Goal: Task Accomplishment & Management: Manage account settings

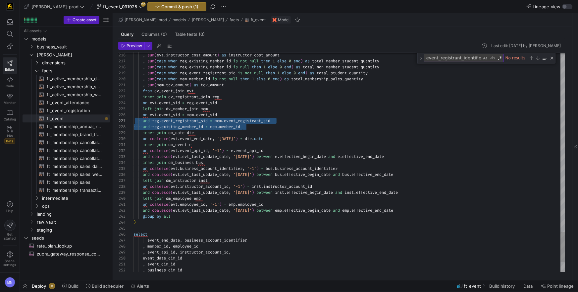
scroll to position [36, 5]
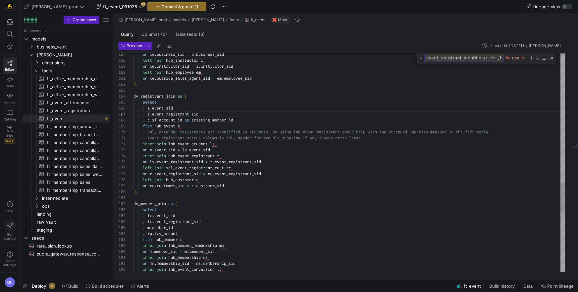
click at [148, 115] on span "r" at bounding box center [148, 113] width 2 height 5
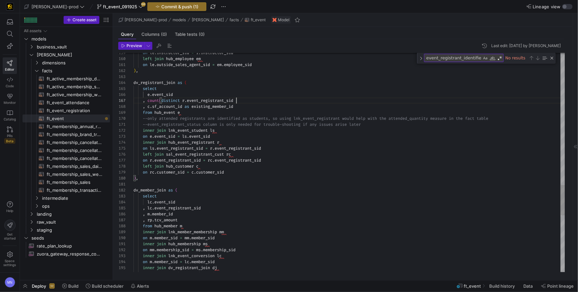
drag, startPoint x: 241, startPoint y: 100, endPoint x: 260, endPoint y: 105, distance: 19.5
click at [241, 100] on div ", count ( distinct r . event_registrant_sid" at bounding box center [350, 100] width 432 height 6
drag, startPoint x: 219, startPoint y: 107, endPoint x: 134, endPoint y: 119, distance: 86.2
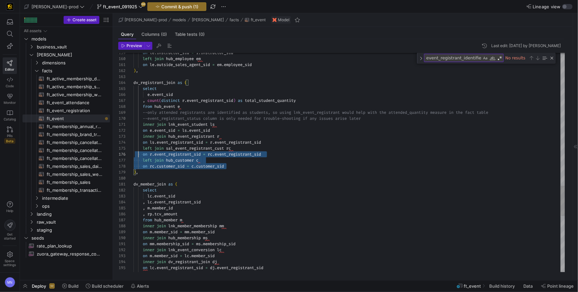
scroll to position [24, 0]
drag, startPoint x: 238, startPoint y: 167, endPoint x: 118, endPoint y: 150, distance: 120.5
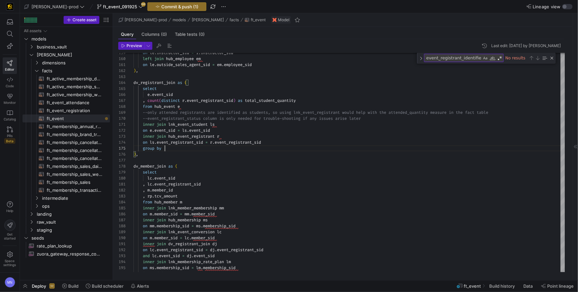
scroll to position [24, 33]
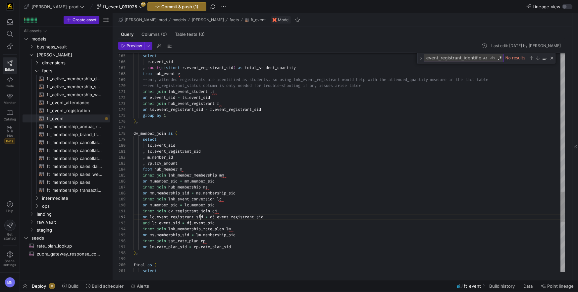
drag, startPoint x: 151, startPoint y: 223, endPoint x: 151, endPoint y: 237, distance: 13.9
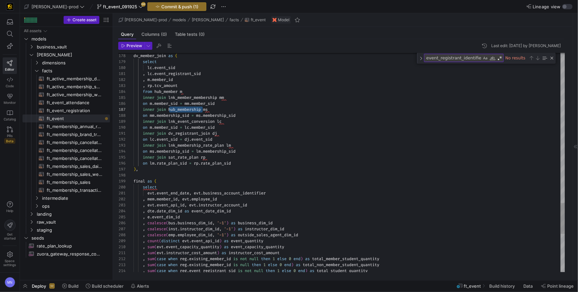
click at [202, 121] on span "lnk_event_conversion" at bounding box center [191, 121] width 46 height 5
drag, startPoint x: 146, startPoint y: 79, endPoint x: 248, endPoint y: 84, distance: 101.6
click at [146, 79] on span at bounding box center [146, 78] width 2 height 5
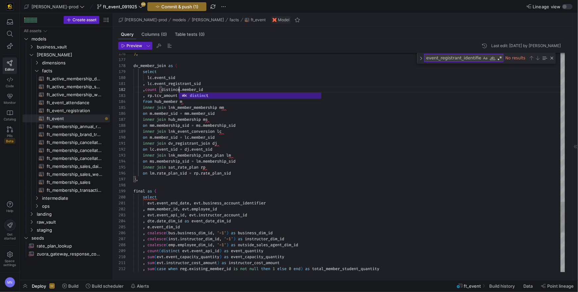
scroll to position [6, 50]
click at [149, 96] on span "rp" at bounding box center [149, 95] width 5 height 5
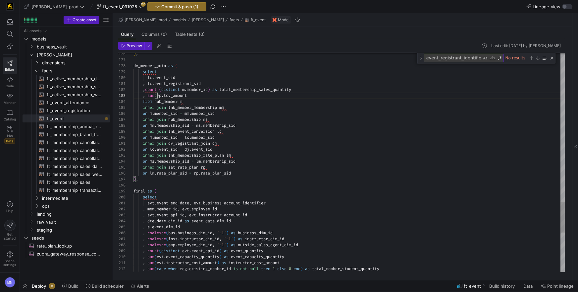
drag, startPoint x: 145, startPoint y: 91, endPoint x: 176, endPoint y: 108, distance: 35.0
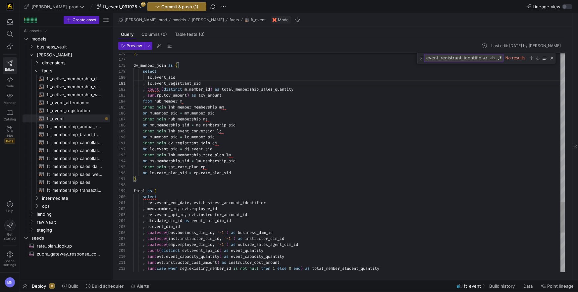
drag, startPoint x: 289, startPoint y: 89, endPoint x: 158, endPoint y: 93, distance: 131.0
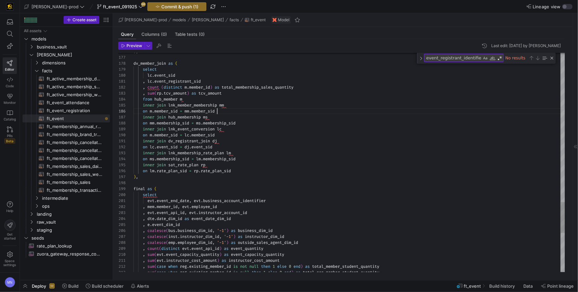
drag, startPoint x: 211, startPoint y: 81, endPoint x: 195, endPoint y: 79, distance: 16.0
click at [135, 81] on div ", lc . event_registrant_sid" at bounding box center [350, 81] width 432 height 6
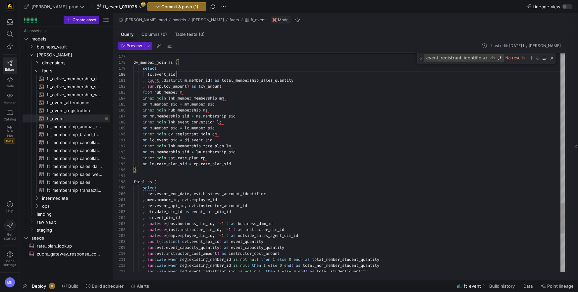
drag, startPoint x: 163, startPoint y: 81, endPoint x: 158, endPoint y: 87, distance: 8.6
click at [163, 81] on span "(" at bounding box center [162, 80] width 2 height 5
click at [229, 129] on div "on m . member_sid = lc . member_sid" at bounding box center [350, 128] width 432 height 6
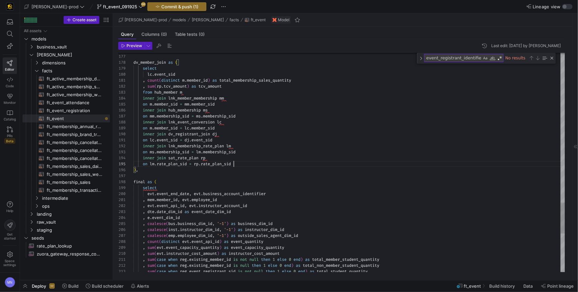
drag, startPoint x: 241, startPoint y: 163, endPoint x: 245, endPoint y: 164, distance: 3.7
click at [241, 163] on div "on lm . rate_plan_sid = rp . rate_plan_sid" at bounding box center [350, 164] width 432 height 6
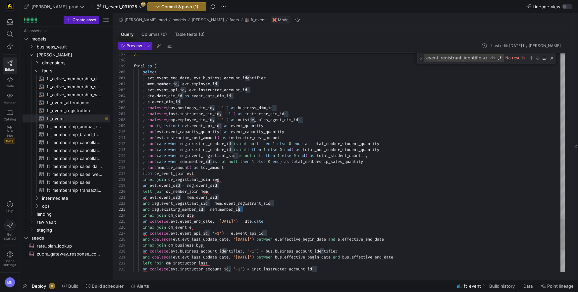
scroll to position [6, 0]
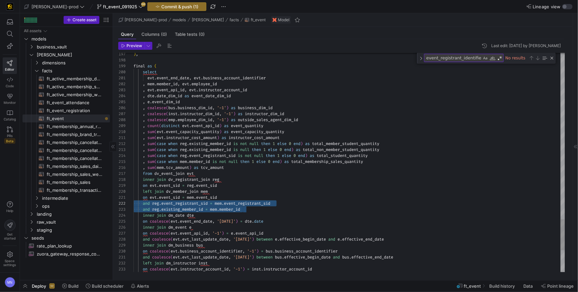
drag, startPoint x: 239, startPoint y: 210, endPoint x: 112, endPoint y: 210, distance: 127.3
click at [110, 205] on as-split "Create asset Drag here to set row groups Drag here to set column labels Group 1…" at bounding box center [299, 146] width 558 height 266
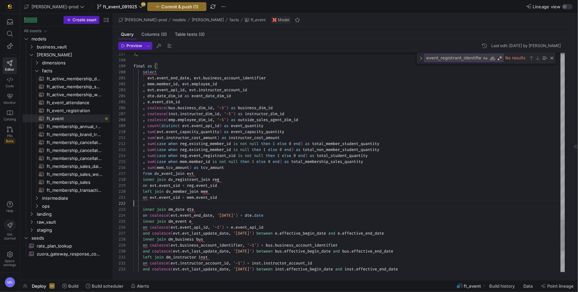
scroll to position [0, 86]
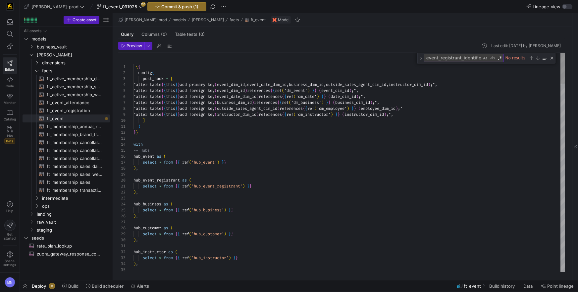
type textarea "on evt.event_sid = mem.event_sid inner join dm_date dte on coalesce(evt.event_e…"
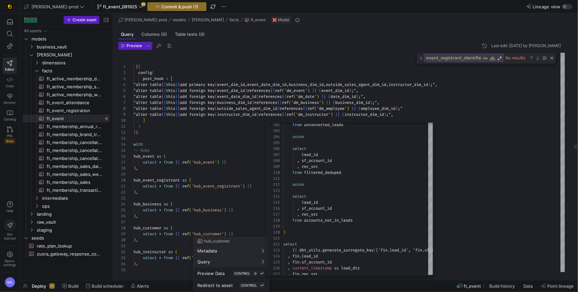
click at [168, 9] on div at bounding box center [289, 146] width 578 height 292
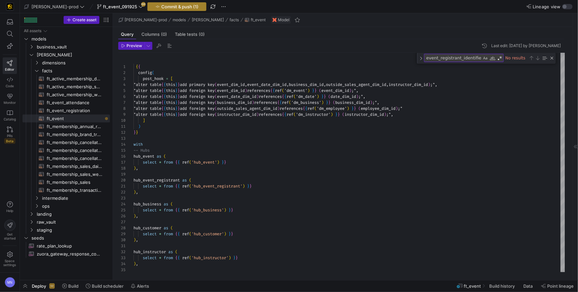
click at [167, 7] on span "Commit & push (1)" at bounding box center [179, 6] width 37 height 5
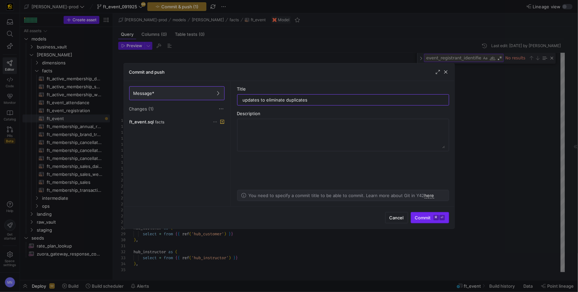
type input "updates to eliminate duplicates"
click at [426, 218] on span "Commit ⌘ ⏎" at bounding box center [430, 217] width 30 height 5
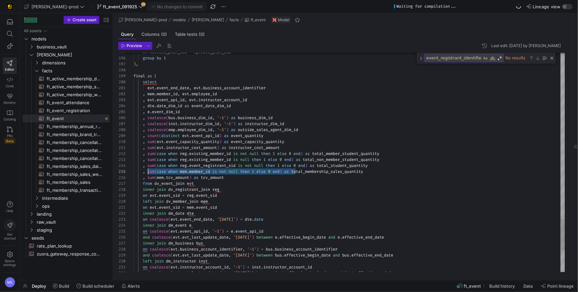
scroll to position [24, 14]
drag, startPoint x: 295, startPoint y: 175, endPoint x: 234, endPoint y: 182, distance: 61.7
click at [148, 173] on span ", sum ( case when mem . member_id is not null then 1 else 0 end ) as total_memb…" at bounding box center [249, 170] width 230 height 5
click at [308, 180] on div ", sum ( mem . tcv_amount ) as tcv_amount" at bounding box center [350, 178] width 432 height 6
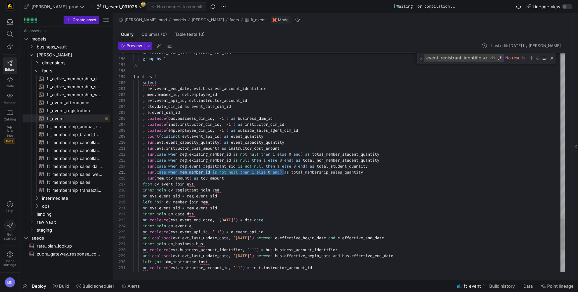
scroll to position [24, 26]
drag, startPoint x: 284, startPoint y: 172, endPoint x: 240, endPoint y: 204, distance: 55.0
click at [160, 174] on span ", sum ( case when mem . member_id is not null then 1 else 0 end ) as total_memb…" at bounding box center [249, 171] width 230 height 5
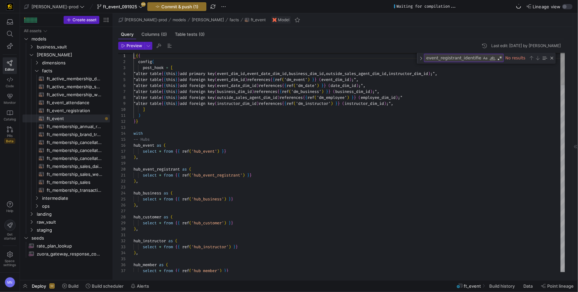
scroll to position [0, 0]
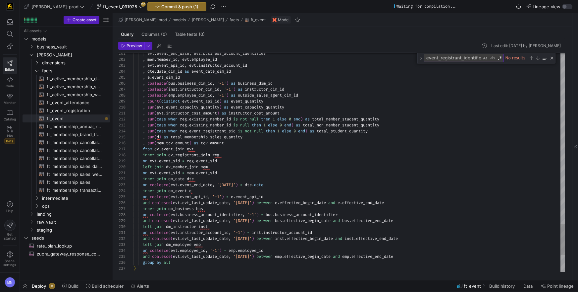
drag, startPoint x: 160, startPoint y: 137, endPoint x: 181, endPoint y: 150, distance: 24.3
click at [160, 137] on span ")" at bounding box center [160, 136] width 2 height 5
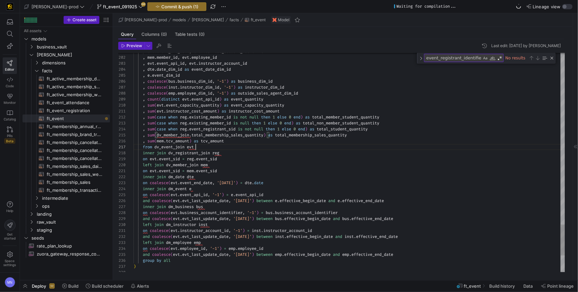
click at [280, 149] on div "from dv_event_join evt" at bounding box center [350, 147] width 432 height 6
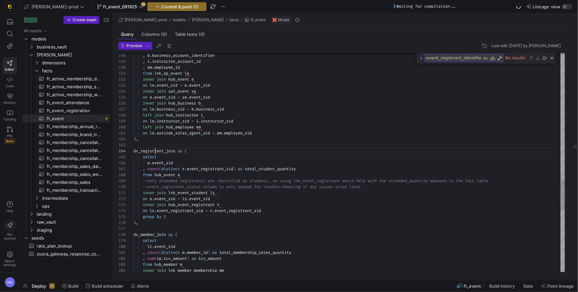
click at [156, 149] on span "dv_registrant_join" at bounding box center [155, 150] width 42 height 5
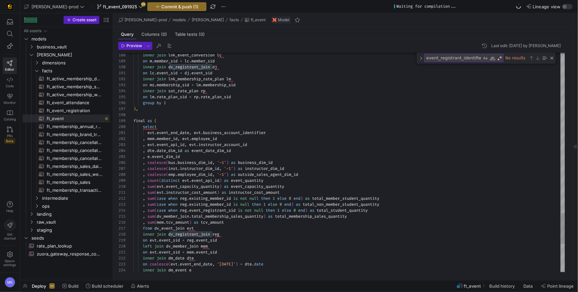
click at [325, 203] on span "total_non_member_student_quantity" at bounding box center [341, 204] width 77 height 5
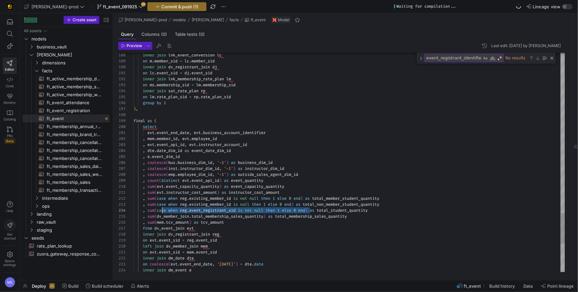
scroll to position [18, 26]
drag, startPoint x: 311, startPoint y: 210, endPoint x: 211, endPoint y: 224, distance: 100.7
click at [159, 210] on span ", sum ( case when reg . event_registrant_sid is not null then 1 else 0 end ) as…" at bounding box center [251, 209] width 234 height 5
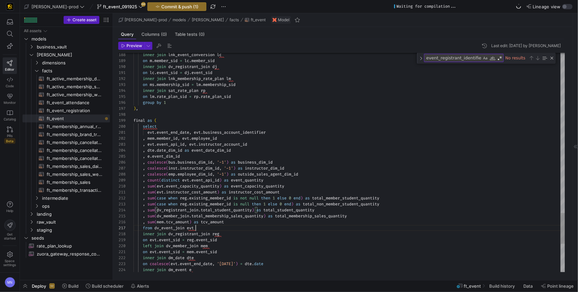
scroll to position [36, 62]
click at [291, 230] on div "from dv_event_join evt" at bounding box center [350, 228] width 432 height 6
click at [200, 185] on span "event_capacity_quantity" at bounding box center [192, 185] width 53 height 5
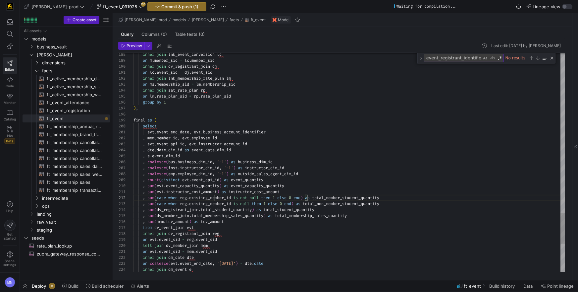
click at [214, 195] on span "existing_member_id" at bounding box center [210, 197] width 42 height 5
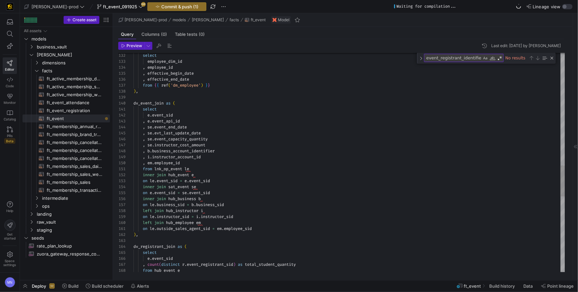
click at [210, 215] on div "from hub_event e , count ( distinct r . event_registrant_sid ) as total_student…" at bounding box center [350, 32] width 432 height 1544
click at [230, 226] on span "employee_sid" at bounding box center [238, 228] width 28 height 5
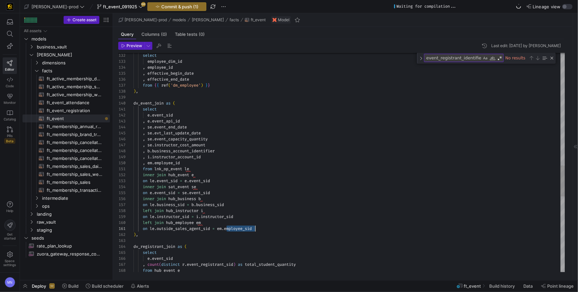
click at [229, 226] on span "employee_sid" at bounding box center [238, 228] width 28 height 5
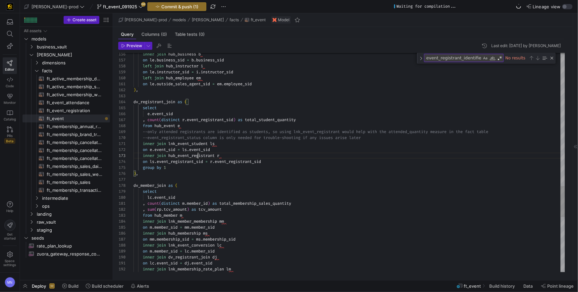
click at [197, 157] on span "hub_event_registrant" at bounding box center [191, 155] width 46 height 5
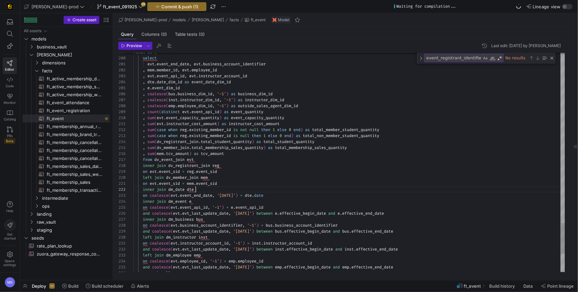
click at [232, 182] on div "on evt . event_sid = mem . event_sid" at bounding box center [350, 183] width 432 height 6
click at [229, 170] on div "on evt . event_sid = reg . event_sid" at bounding box center [350, 170] width 432 height 6
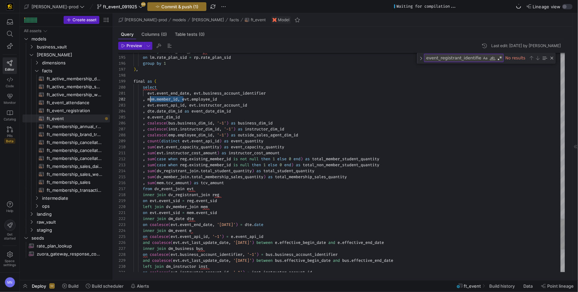
scroll to position [6, 14]
drag, startPoint x: 180, startPoint y: 99, endPoint x: 148, endPoint y: 105, distance: 32.4
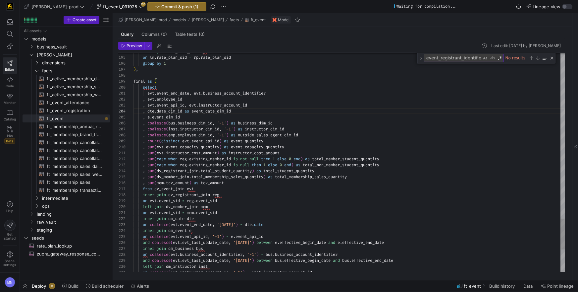
scroll to position [18, 50]
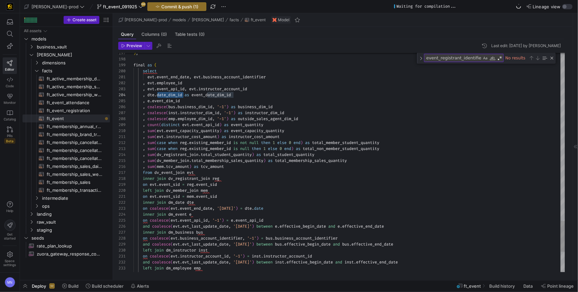
drag, startPoint x: 140, startPoint y: 144, endPoint x: 142, endPoint y: 160, distance: 16.4
click at [140, 144] on span at bounding box center [138, 142] width 9 height 5
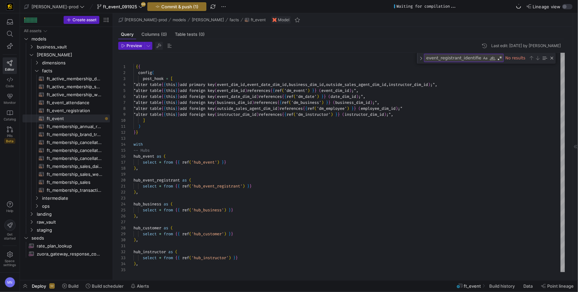
type textarea ", sum(evt.instructor_cost_amount) as instructor_cost_amount -- , sum(case when …"
click at [156, 45] on span "button" at bounding box center [159, 46] width 8 height 8
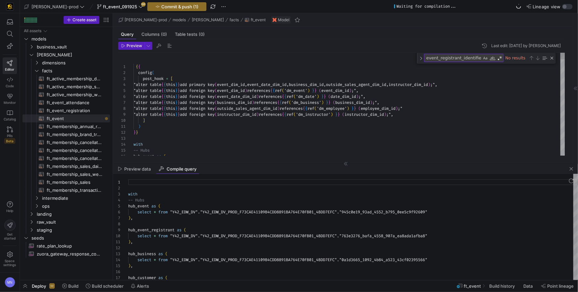
scroll to position [60, 0]
click at [258, 215] on div ") ," at bounding box center [353, 218] width 450 height 6
type textarea "with -- Hubs hub_event as ( select * from "Y42_EDW_DV"."Y42_EDW_DV_PROD_F73CAE4…"
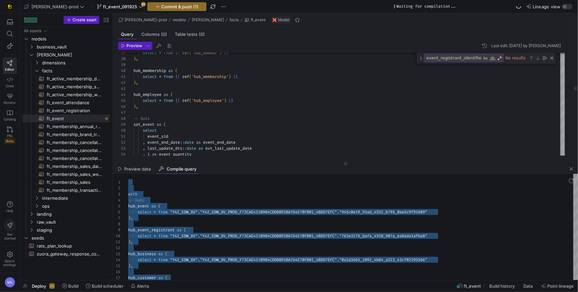
click at [572, 167] on span "button" at bounding box center [572, 169] width 8 height 8
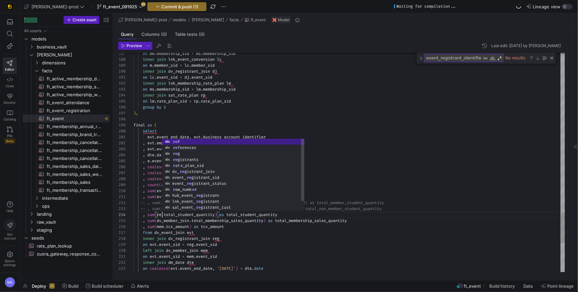
scroll to position [18, 31]
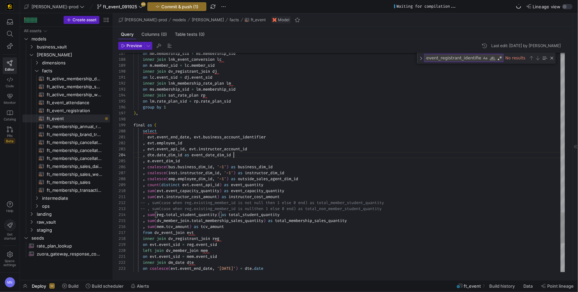
click at [231, 154] on span "event_date_dim_id" at bounding box center [211, 154] width 39 height 5
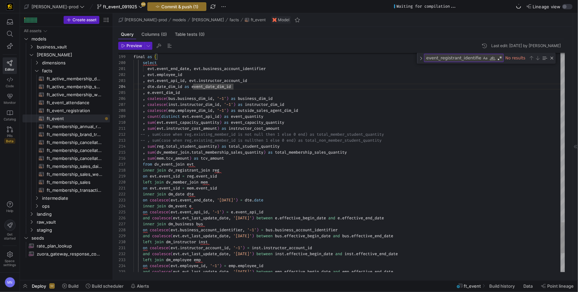
click at [175, 153] on span "dv_member_join" at bounding box center [173, 151] width 32 height 5
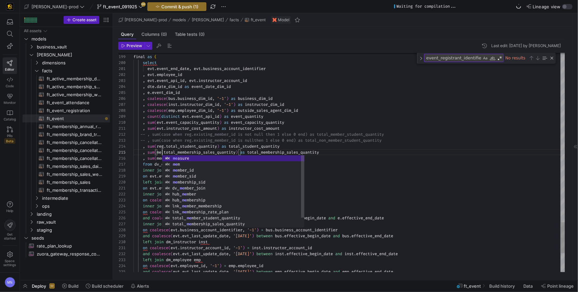
scroll to position [24, 31]
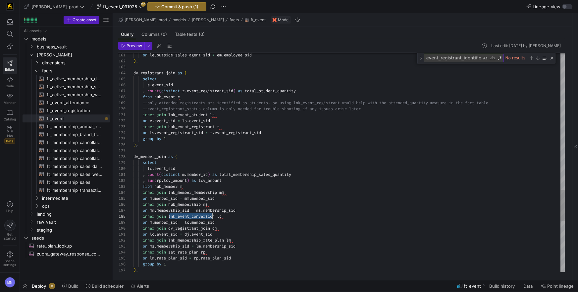
scroll to position [41, 83]
drag, startPoint x: 169, startPoint y: 218, endPoint x: 216, endPoint y: 216, distance: 46.8
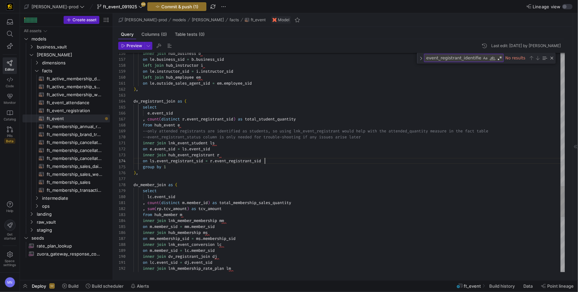
click at [273, 160] on div "on ls . event_registrant_sid = r . event_registrant_sid" at bounding box center [350, 161] width 432 height 6
click at [268, 158] on div "on ls . event_registrant_sid = r . event_registrant_sid" at bounding box center [350, 161] width 432 height 6
click at [283, 161] on div "on ls . event_registrant_sid = r . event_registrant_sid" at bounding box center [350, 161] width 432 height 6
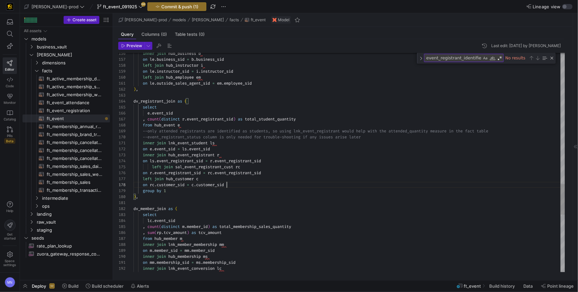
scroll to position [41, 93]
click at [157, 168] on span "left" at bounding box center [156, 166] width 9 height 5
drag, startPoint x: 173, startPoint y: 147, endPoint x: 168, endPoint y: 149, distance: 5.4
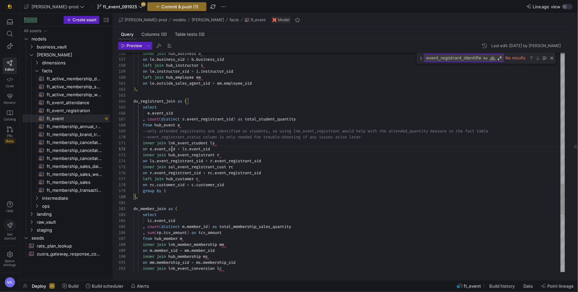
click at [173, 147] on span "event_sid" at bounding box center [164, 148] width 21 height 5
click at [326, 120] on div ", count ( distinct r . event_registrant_sid ) as total_student_quantity" at bounding box center [350, 119] width 432 height 6
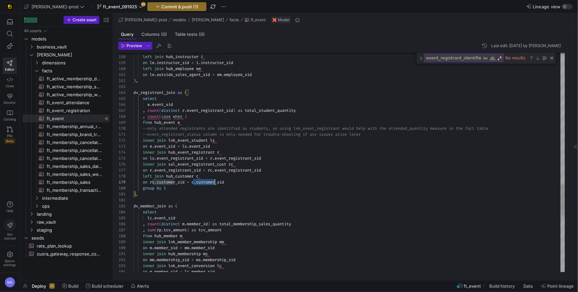
scroll to position [48, 93]
drag, startPoint x: 204, startPoint y: 183, endPoint x: 233, endPoint y: 182, distance: 28.5
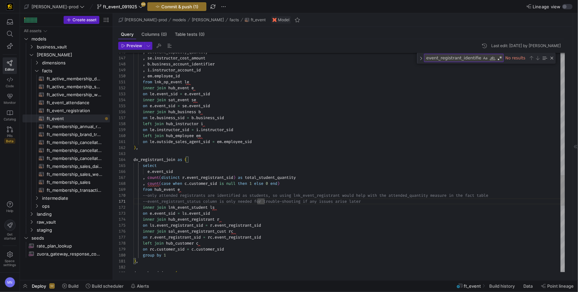
click at [371, 202] on div "--event_registrant_status column is only needed fo r trouble-shooting if any is…" at bounding box center [350, 201] width 432 height 6
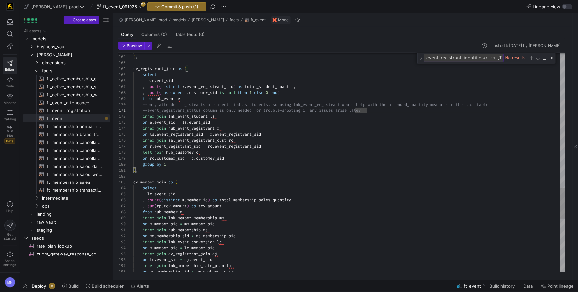
scroll to position [41, 150]
click at [309, 93] on div ", count ( case when c . customer_sid is null then 1 else 0 end )" at bounding box center [350, 92] width 432 height 6
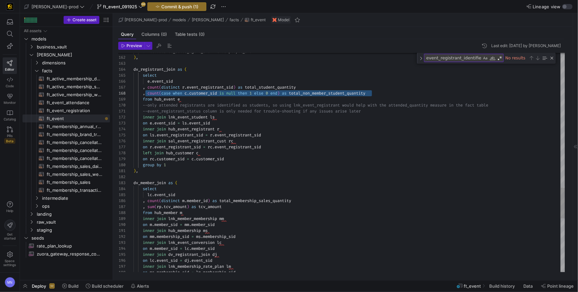
scroll to position [41, 10]
drag, startPoint x: 385, startPoint y: 95, endPoint x: 146, endPoint y: 92, distance: 239.0
click at [144, 92] on div ", count ( case when c . customer_sid is null then 1 else 0 end ) as total_non_m…" at bounding box center [350, 94] width 432 height 6
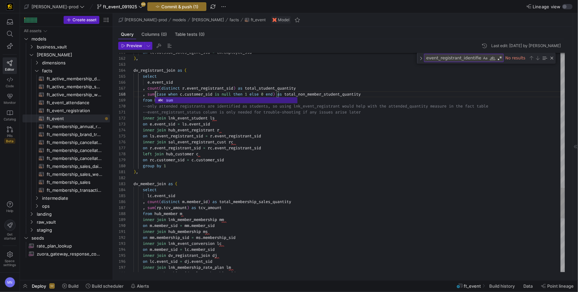
scroll to position [41, 22]
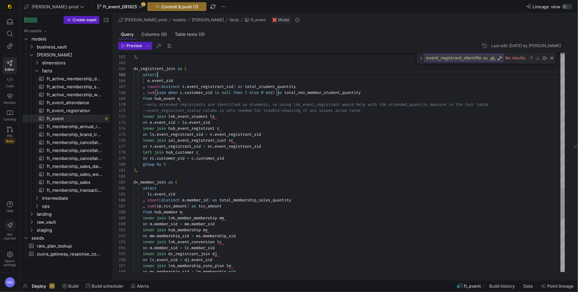
drag, startPoint x: 194, startPoint y: 77, endPoint x: 200, endPoint y: 79, distance: 6.1
click at [194, 77] on div "select" at bounding box center [350, 75] width 432 height 6
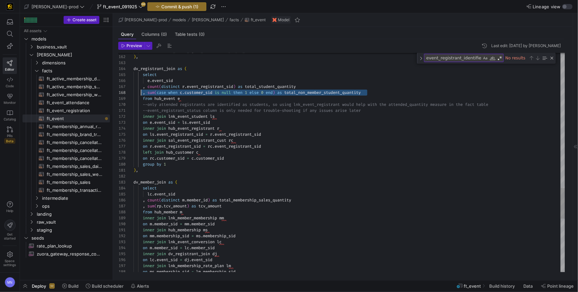
scroll to position [41, 7]
drag, startPoint x: 375, startPoint y: 92, endPoint x: 141, endPoint y: 94, distance: 234.0
click at [384, 95] on div ", sum ( case when c . customer_sid is null then 1 else 0 end ) as total_non_mem…" at bounding box center [350, 92] width 432 height 6
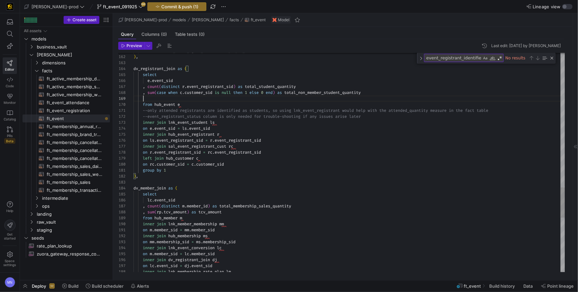
scroll to position [48, 236]
drag, startPoint x: 146, startPoint y: 98, endPoint x: 142, endPoint y: 114, distance: 16.3
click at [146, 98] on span "," at bounding box center [146, 98] width 2 height 5
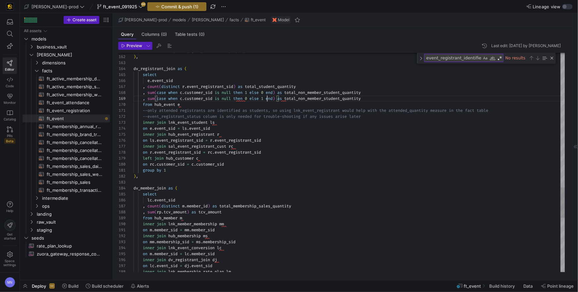
scroll to position [48, 134]
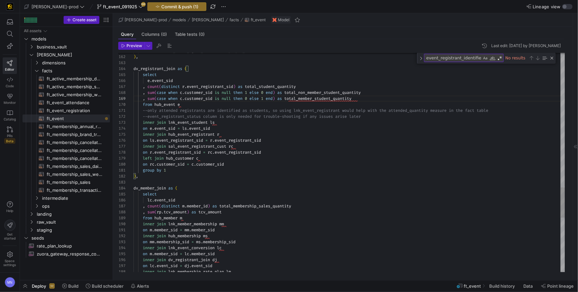
scroll to position [48, 88]
drag, startPoint x: 222, startPoint y: 98, endPoint x: 223, endPoint y: 101, distance: 3.4
drag, startPoint x: 259, startPoint y: 97, endPoint x: 276, endPoint y: 124, distance: 32.6
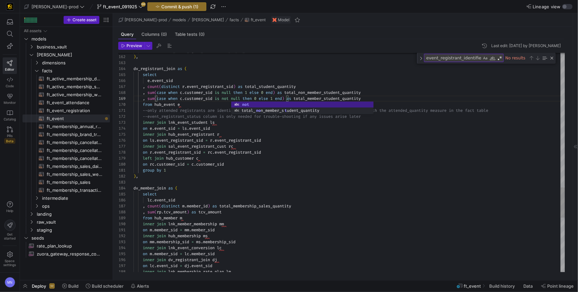
click at [257, 98] on span "0" at bounding box center [255, 98] width 2 height 5
click at [310, 137] on div "inner join hub_event_registrant r" at bounding box center [350, 134] width 432 height 6
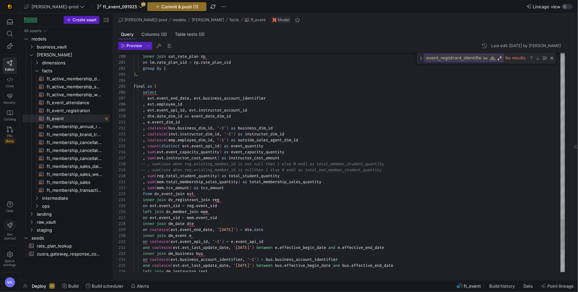
click at [190, 163] on span "-- , sum(case when reg.existing_member_id is not n" at bounding box center [199, 163] width 116 height 5
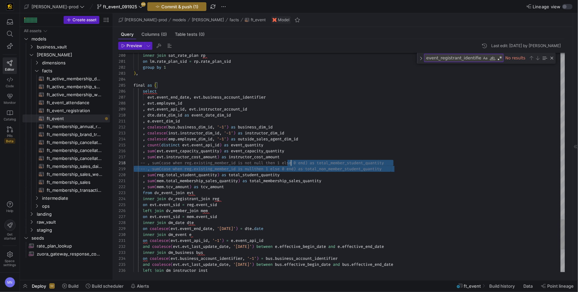
drag, startPoint x: 394, startPoint y: 168, endPoint x: 291, endPoint y: 165, distance: 102.5
click at [216, 164] on span "-- , sum(case when reg.existing_member_id is not n" at bounding box center [199, 162] width 116 height 5
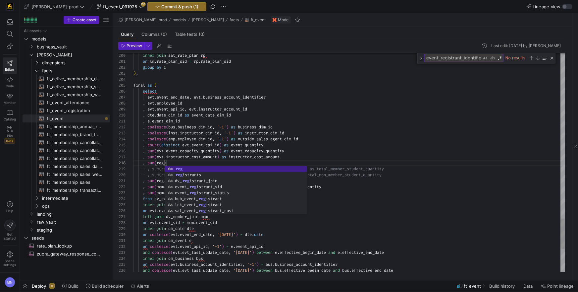
scroll to position [41, 33]
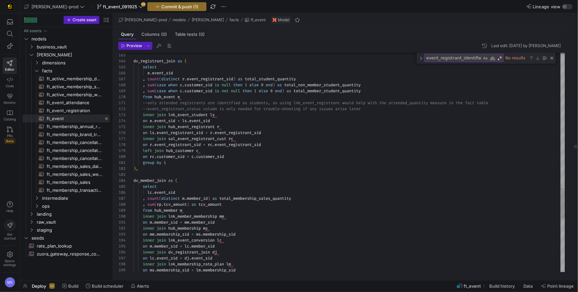
click at [348, 83] on span "total_non_member_student_quantity" at bounding box center [322, 84] width 77 height 5
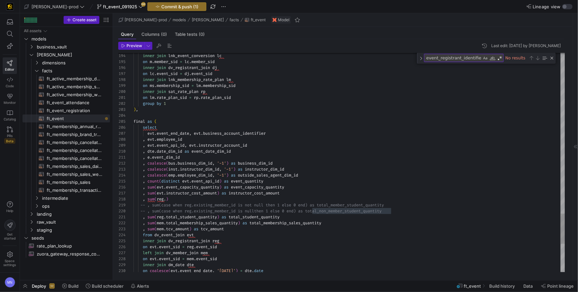
drag, startPoint x: 168, startPoint y: 199, endPoint x: 176, endPoint y: 199, distance: 7.6
click at [168, 199] on span ")" at bounding box center [167, 198] width 2 height 5
click at [267, 197] on div ", sum ( reg . total_non_member_student_quantity )" at bounding box center [350, 199] width 432 height 6
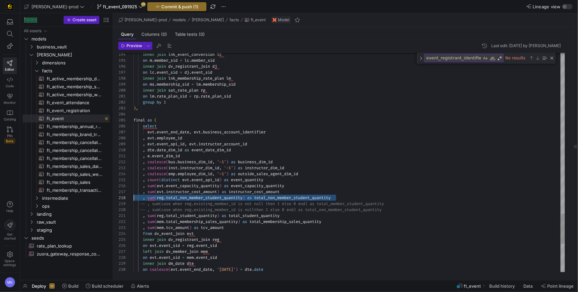
scroll to position [41, 0]
drag, startPoint x: 328, startPoint y: 198, endPoint x: 145, endPoint y: 200, distance: 183.9
click at [131, 199] on div "198 199 195 196 197 194 200 201 202 203 204 205 206 207 208 209 210 211 212 213…" at bounding box center [341, 162] width 447 height 219
click at [344, 199] on div ", sum ( reg . total_non_member_student_quantity ) as total_non_member_student_q…" at bounding box center [350, 200] width 432 height 6
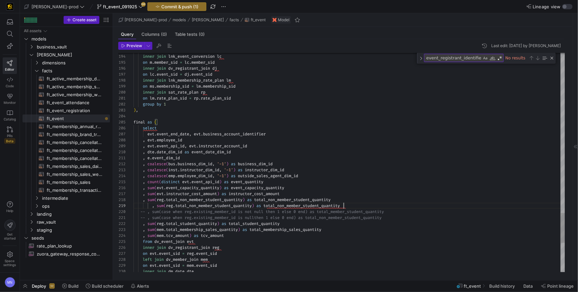
scroll to position [41, 210]
drag, startPoint x: 154, startPoint y: 206, endPoint x: 176, endPoint y: 219, distance: 25.3
click at [154, 206] on span "," at bounding box center [153, 205] width 2 height 5
drag, startPoint x: 191, startPoint y: 205, endPoint x: 212, endPoint y: 235, distance: 37.0
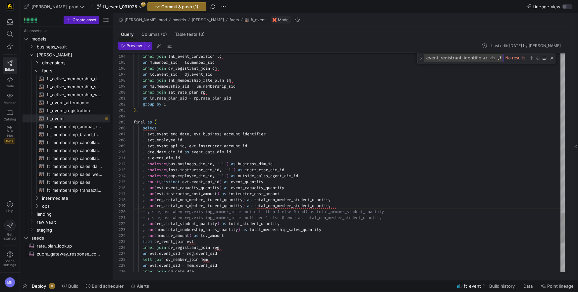
click at [191, 205] on span "total_non_member_student_quantity" at bounding box center [204, 205] width 77 height 5
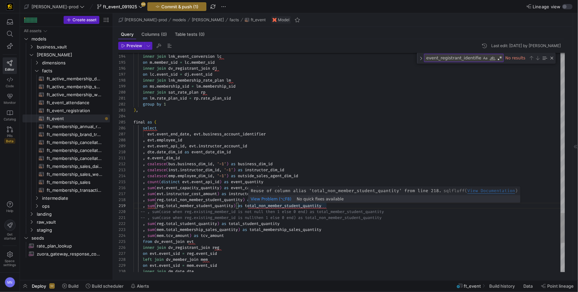
click at [270, 206] on span "total_non_member_student_quantity" at bounding box center [283, 205] width 77 height 5
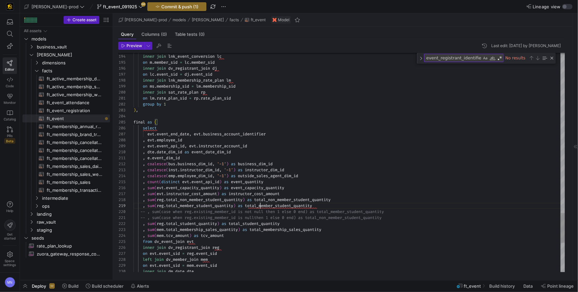
scroll to position [41, 126]
click at [266, 240] on div "from dv_event_join evt" at bounding box center [350, 240] width 432 height 6
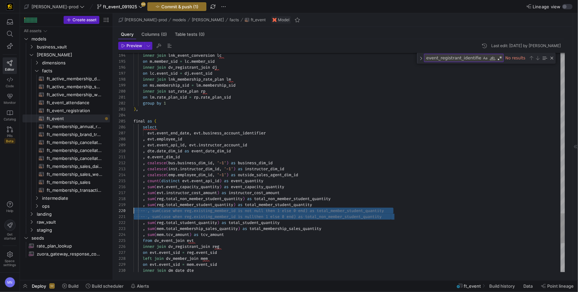
scroll to position [48, 0]
drag, startPoint x: 397, startPoint y: 218, endPoint x: 126, endPoint y: 211, distance: 271.5
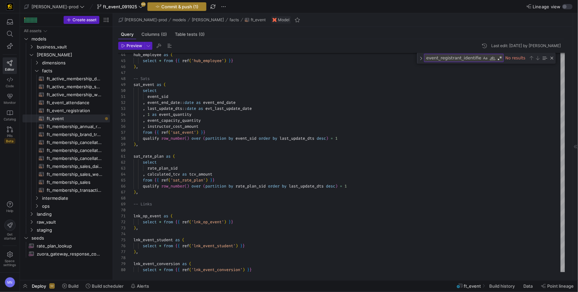
type textarea "ness_dim_id , coalesce(inst.instructor_dim_id, '-1') as instructor_dim_id , coa…"
click at [169, 6] on span "Commit & push (1)" at bounding box center [179, 6] width 37 height 5
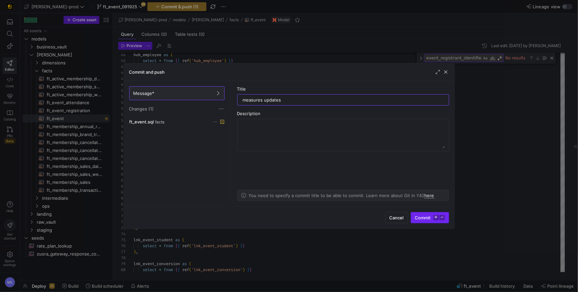
type input "measures updates"
click at [418, 216] on span "Commit ⌘ ⏎" at bounding box center [430, 217] width 30 height 5
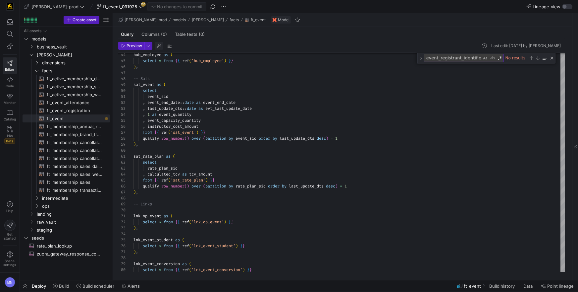
click at [156, 46] on span "button" at bounding box center [159, 46] width 8 height 8
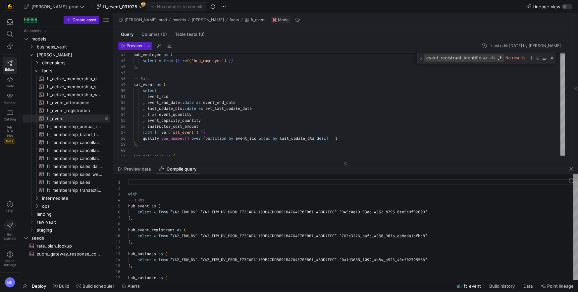
scroll to position [60, 0]
type textarea "sat_rate_plan as ( select rate_plan_sid , calculated_tcv as tcv_amount from {{ …"
click at [247, 153] on div "sat_rate_plan as (" at bounding box center [350, 152] width 432 height 6
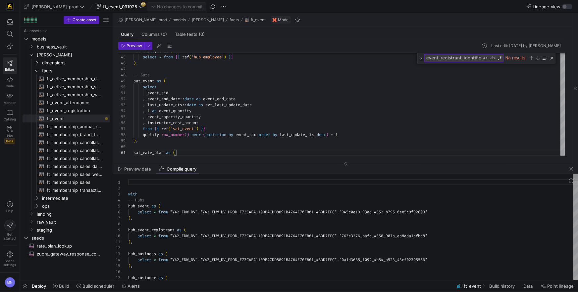
scroll to position [41, 60]
type textarea "with -- Hubs hub_event as ( select * from "Y42_EDW_DV"."Y42_EDW_DV_PROD_F73CAE4…"
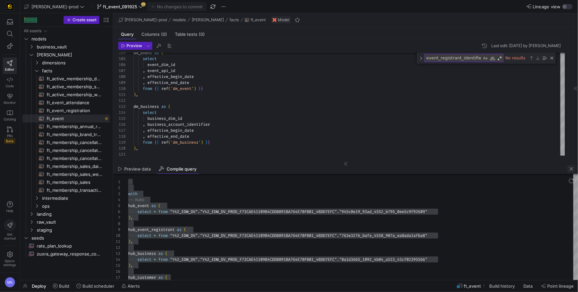
click at [571, 170] on span "button" at bounding box center [572, 169] width 8 height 8
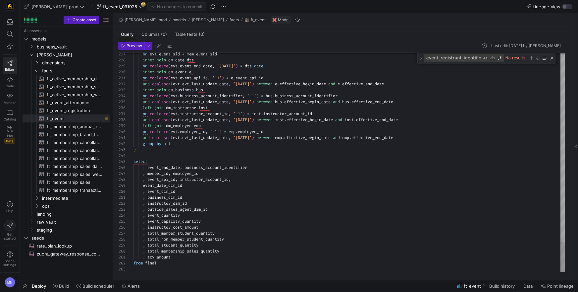
type textarea "and coalesce(evt.evt_last_update_date, '[DATE]') between emp.effective_begin_da…"
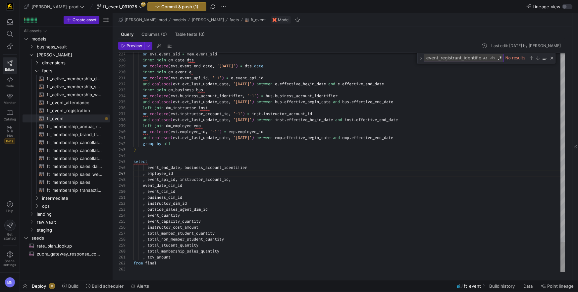
click at [16, 132] on link "PRs Beta" at bounding box center [10, 135] width 14 height 23
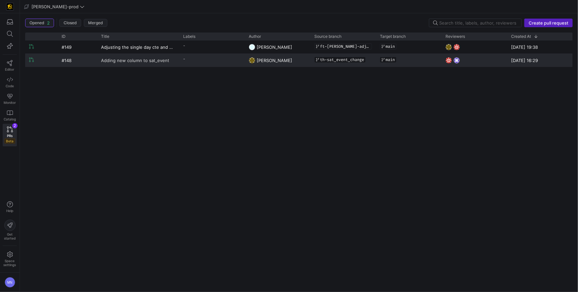
click at [134, 60] on span "Adding new column to sat_event" at bounding box center [135, 60] width 68 height 12
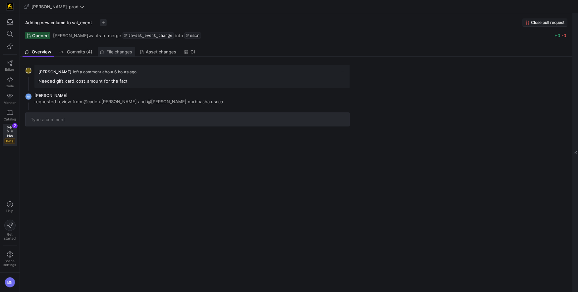
click at [124, 51] on span "File changes" at bounding box center [120, 52] width 26 height 4
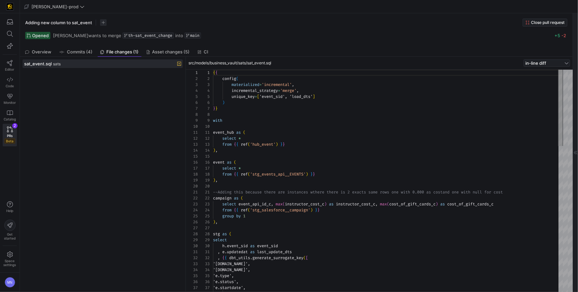
scroll to position [60, 0]
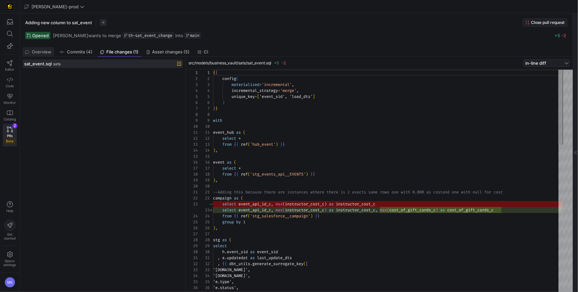
click at [48, 50] on span "Overview" at bounding box center [42, 52] width 20 height 4
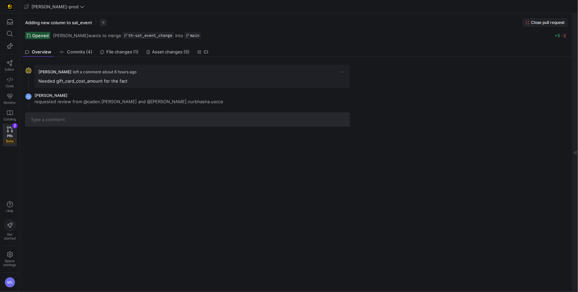
click at [63, 100] on mat-tooltip-component "[PERSON_NAME][EMAIL_ADDRESS][DOMAIN_NAME]" at bounding box center [51, 108] width 66 height 17
drag, startPoint x: 15, startPoint y: 128, endPoint x: 17, endPoint y: 123, distance: 5.2
click at [15, 128] on link "PRs Beta 2" at bounding box center [10, 135] width 14 height 23
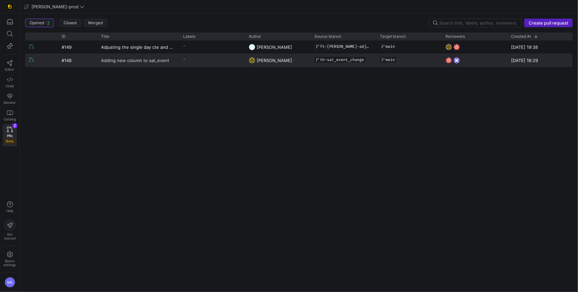
click at [151, 56] on span "Adding new column to sat_event" at bounding box center [135, 60] width 68 height 12
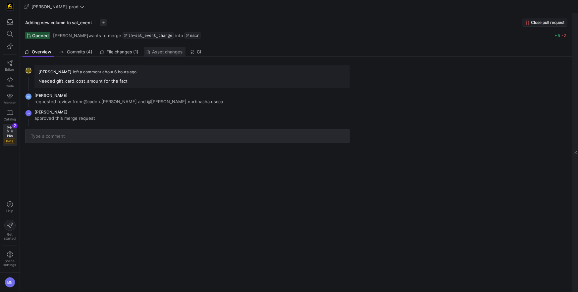
click at [168, 53] on span "Asset changes" at bounding box center [167, 52] width 30 height 4
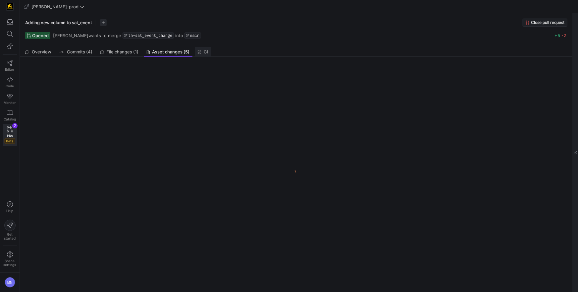
click at [210, 53] on link "CI" at bounding box center [203, 52] width 16 height 10
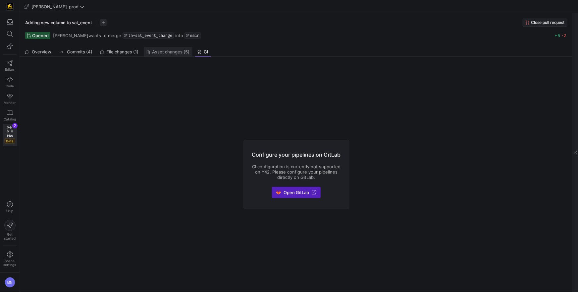
click at [173, 53] on span "Asset changes (5)" at bounding box center [170, 52] width 37 height 4
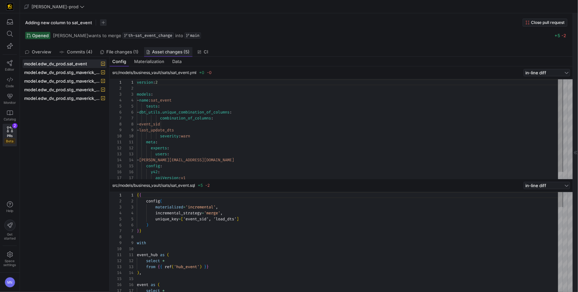
scroll to position [60, 0]
click at [128, 50] on span "File changes (1)" at bounding box center [123, 52] width 32 height 4
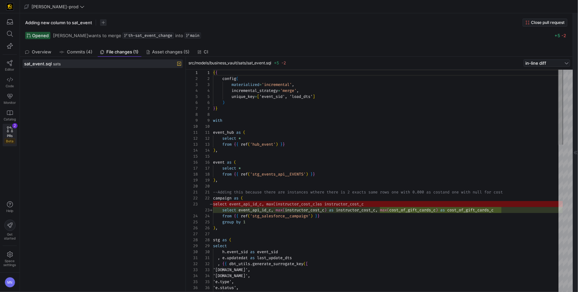
scroll to position [60, 0]
drag, startPoint x: 486, startPoint y: 33, endPoint x: 467, endPoint y: 30, distance: 18.4
click at [486, 33] on div "Opened [PERSON_NAME] wants to merge th-sat_event_change into main +5 -2" at bounding box center [296, 35] width 543 height 7
click at [74, 51] on span "Commits (4)" at bounding box center [80, 52] width 26 height 4
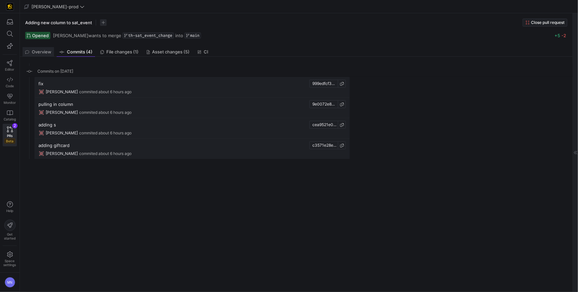
click at [40, 51] on span "Overview" at bounding box center [42, 52] width 20 height 4
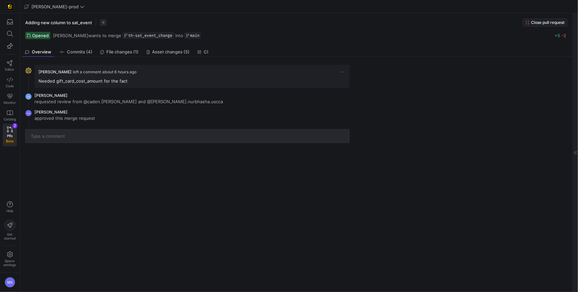
click at [455, 60] on y42-pull-request-detail-view-overview "[PERSON_NAME] left a comment about 6 hours ago Needed gift_card_cost_amount for…" at bounding box center [295, 102] width 550 height 91
click at [8, 63] on icon at bounding box center [10, 63] width 6 height 6
